Goal: Transaction & Acquisition: Purchase product/service

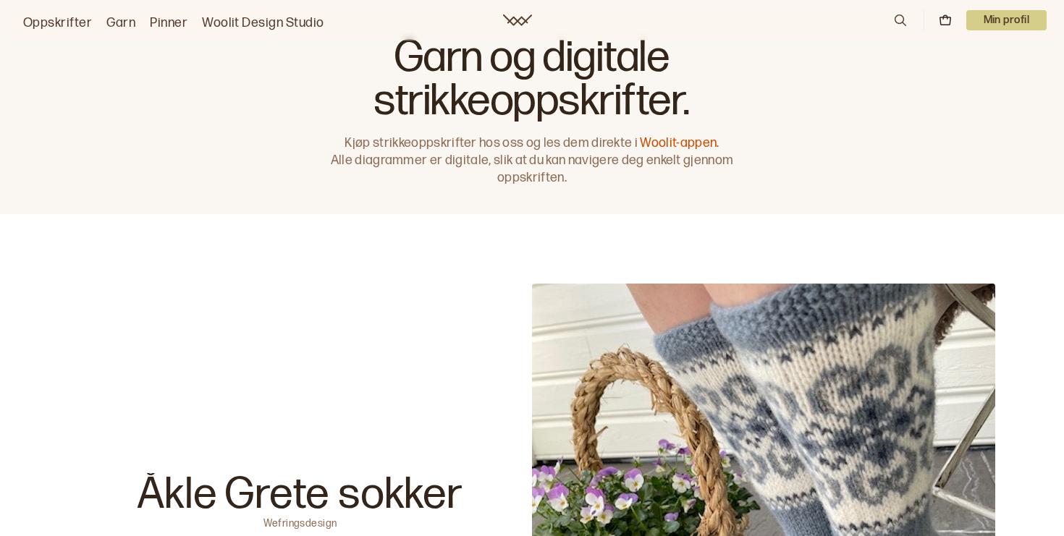
click at [1014, 22] on p "Min profil" at bounding box center [1006, 20] width 81 height 20
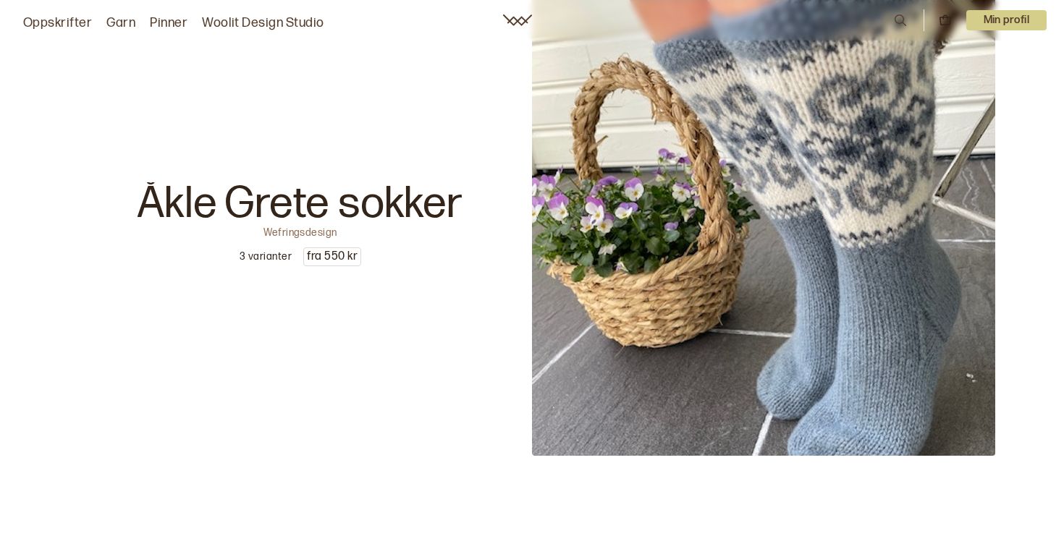
scroll to position [295, 0]
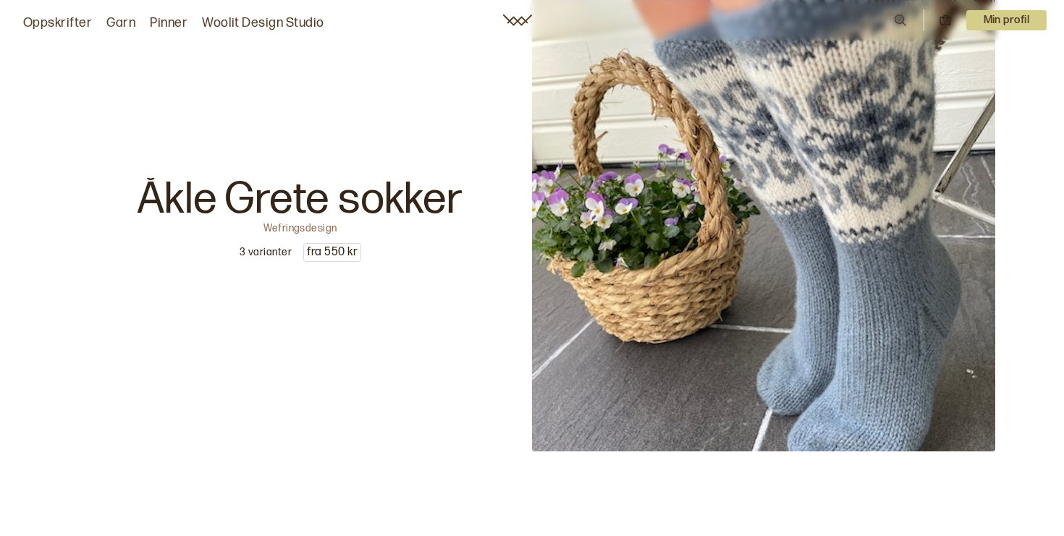
click at [994, 22] on p "Min profil" at bounding box center [1006, 20] width 81 height 20
click at [962, 57] on span "Profil" at bounding box center [956, 58] width 27 height 14
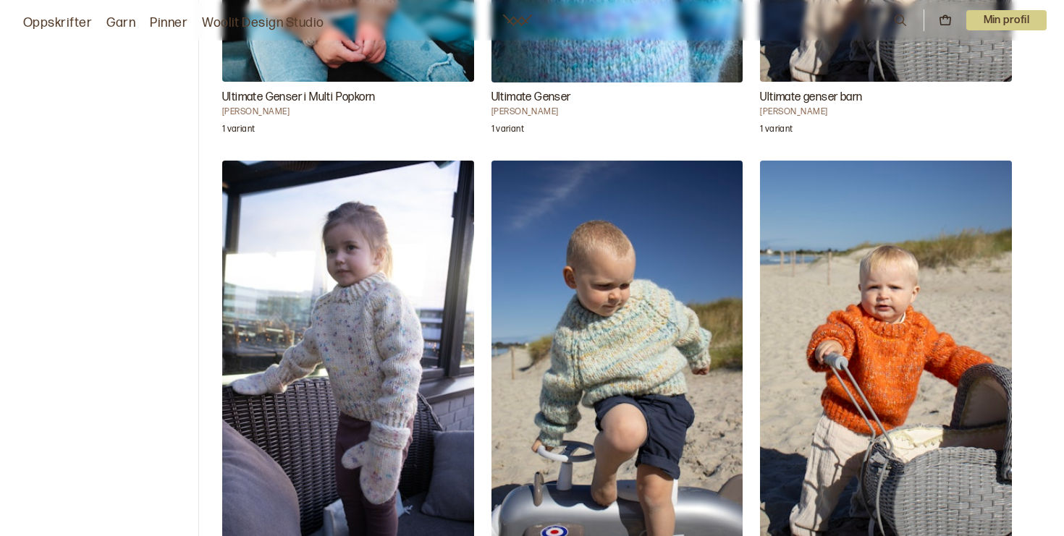
scroll to position [389, 0]
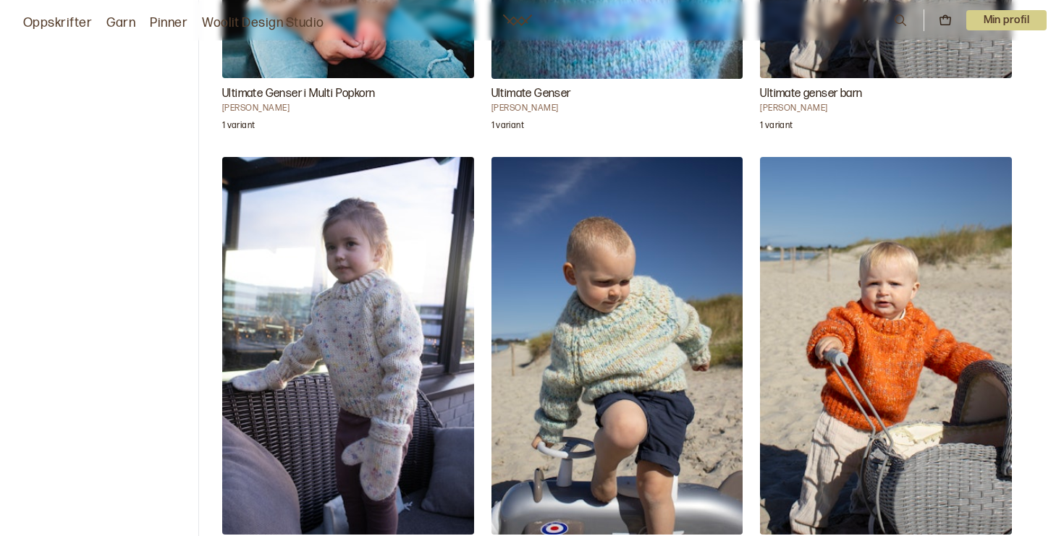
click at [603, 285] on img "Ultimate Genser" at bounding box center [617, 346] width 252 height 378
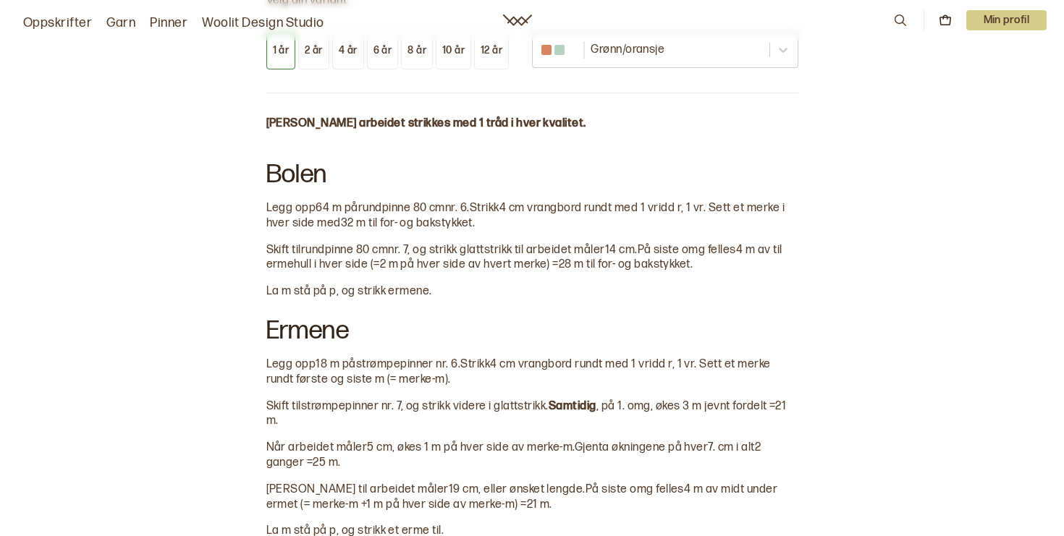
scroll to position [859, 0]
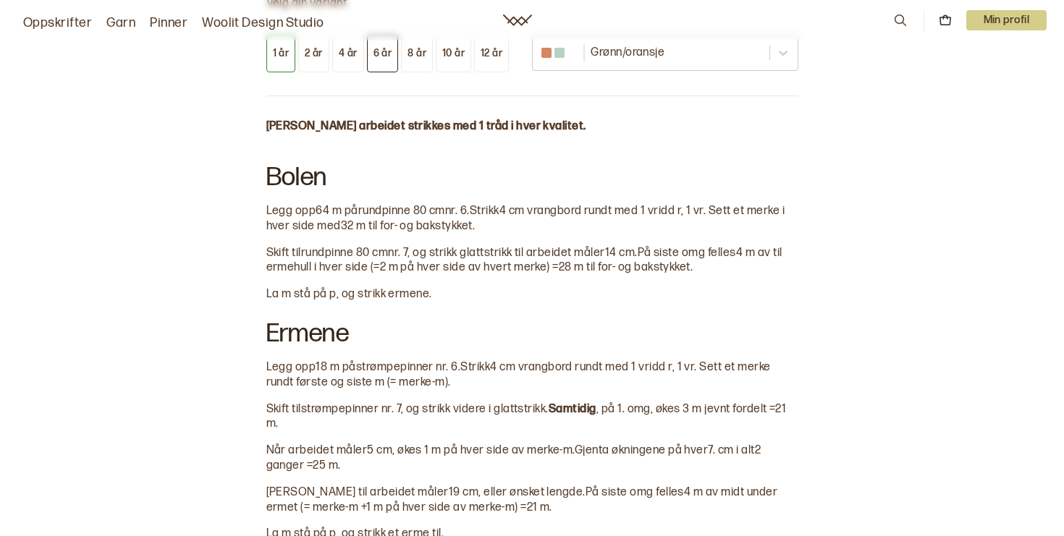
click at [395, 65] on button "6 år" at bounding box center [383, 54] width 32 height 38
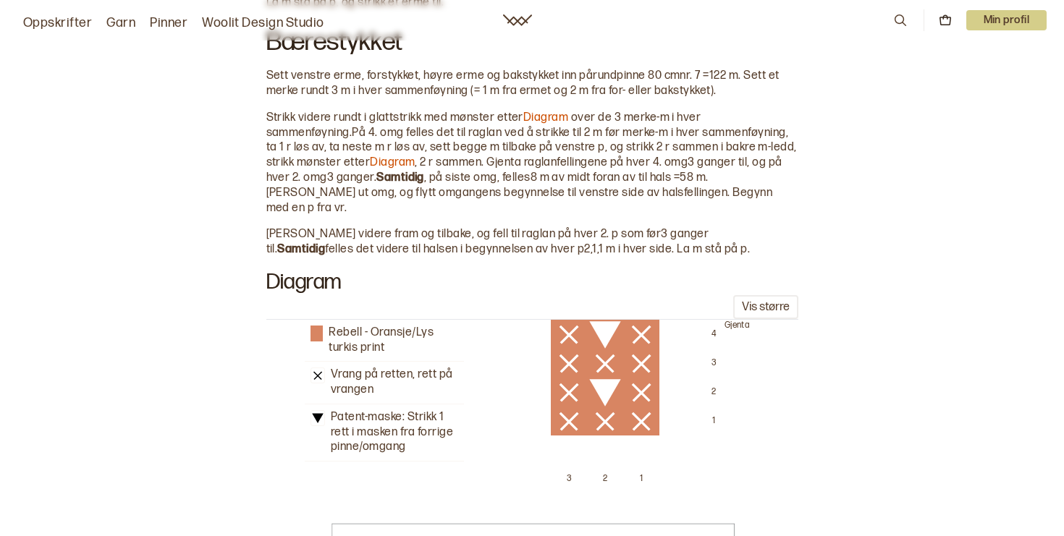
scroll to position [1394, 0]
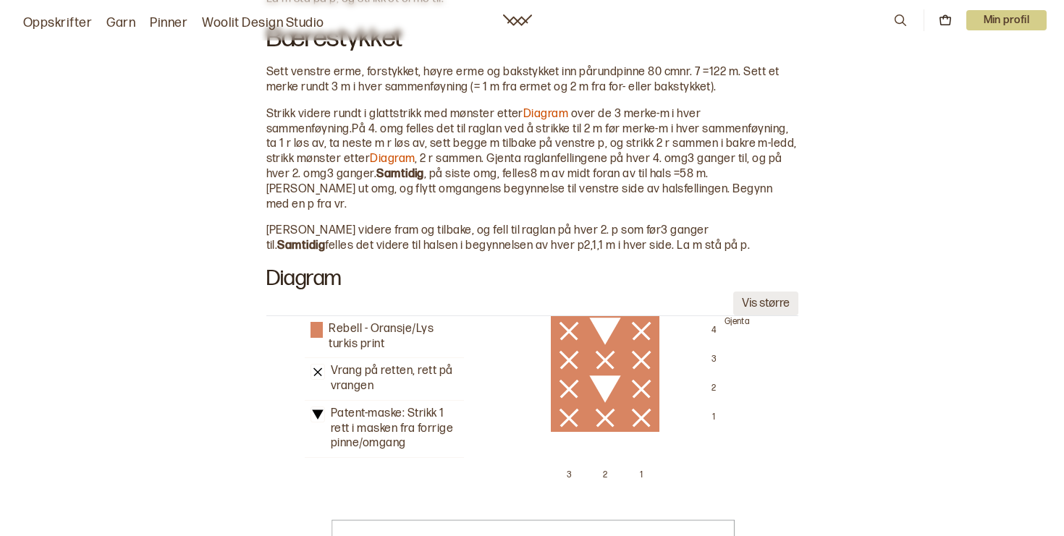
click at [758, 292] on button "Vis større" at bounding box center [765, 304] width 65 height 24
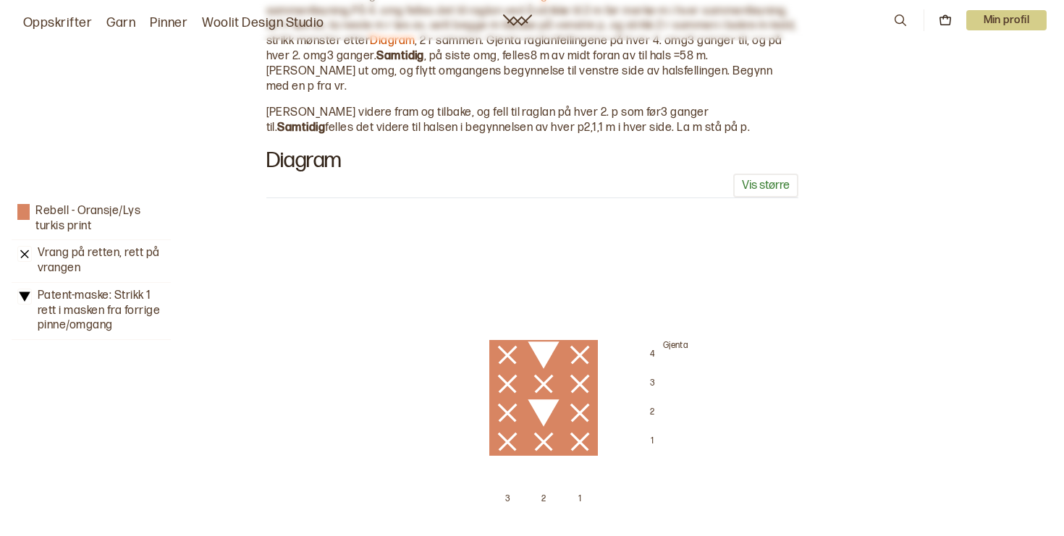
scroll to position [1497, 0]
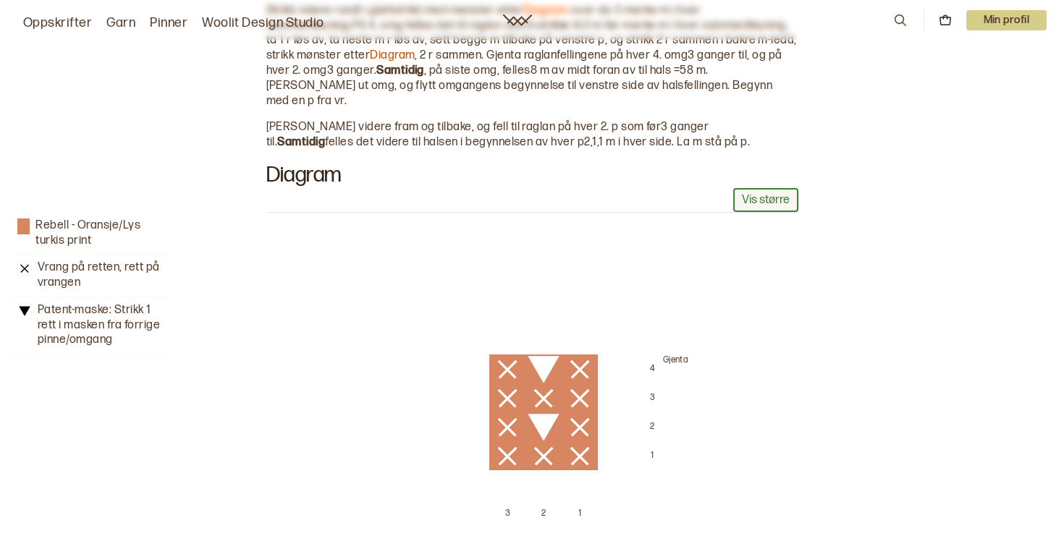
click at [766, 188] on button "Vis større" at bounding box center [765, 200] width 65 height 24
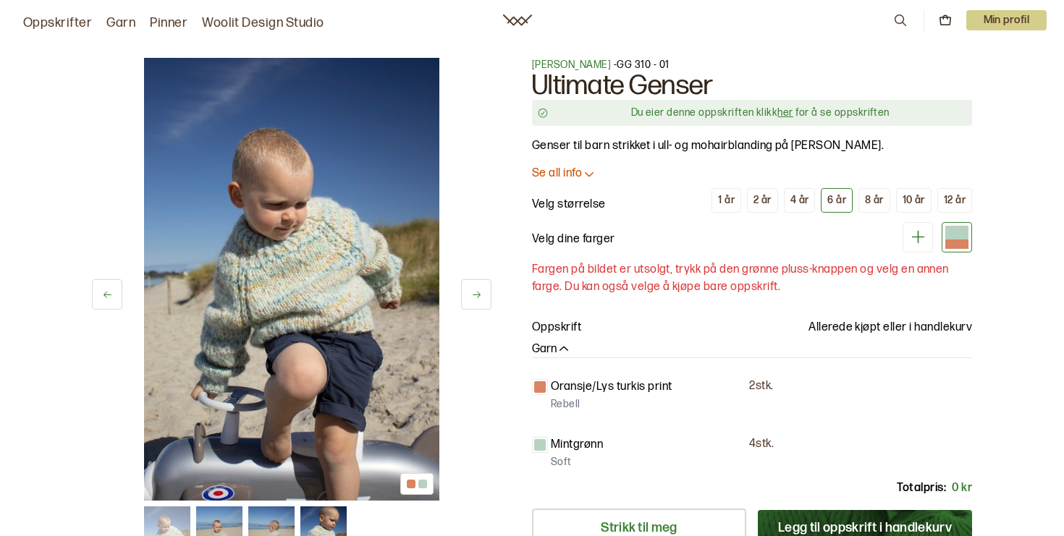
scroll to position [0, 0]
